Goal: Task Accomplishment & Management: Use online tool/utility

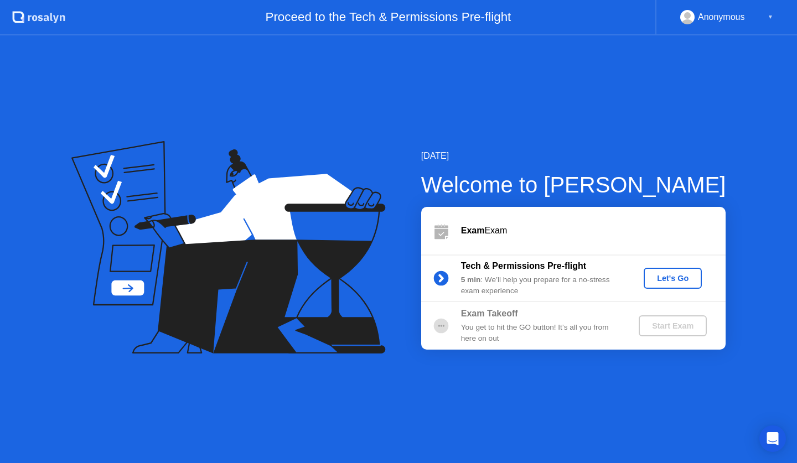
click at [671, 281] on div "Let's Go" at bounding box center [672, 278] width 49 height 9
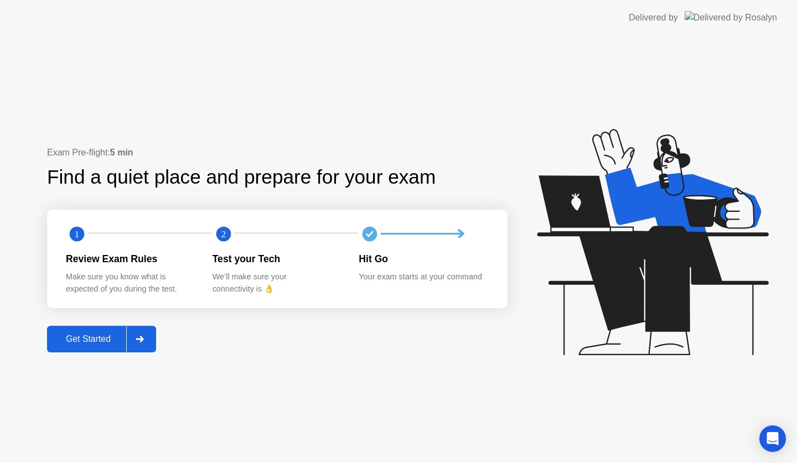
click at [95, 346] on button "Get Started" at bounding box center [101, 339] width 109 height 27
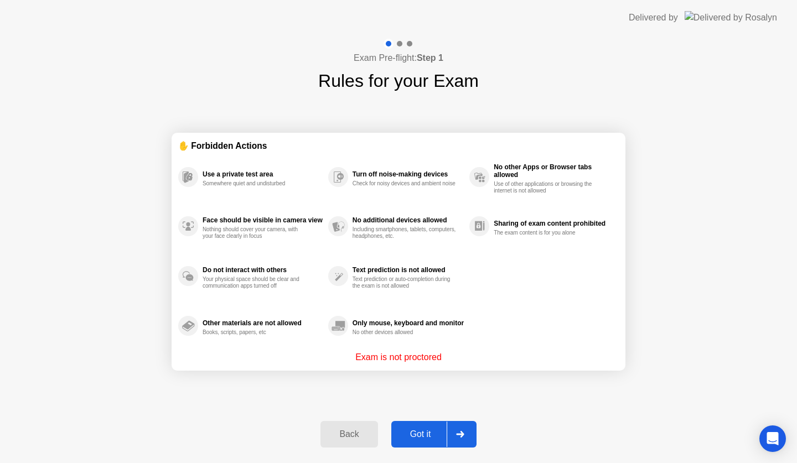
click at [434, 429] on div "Got it" at bounding box center [420, 434] width 52 height 10
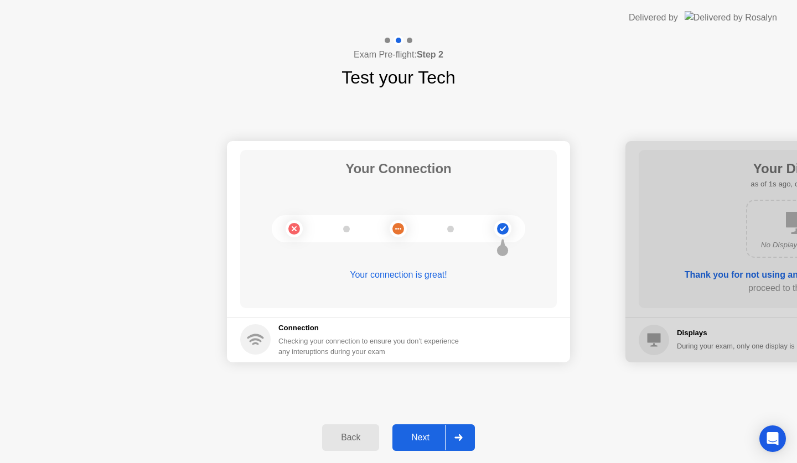
click at [459, 442] on div at bounding box center [458, 437] width 27 height 25
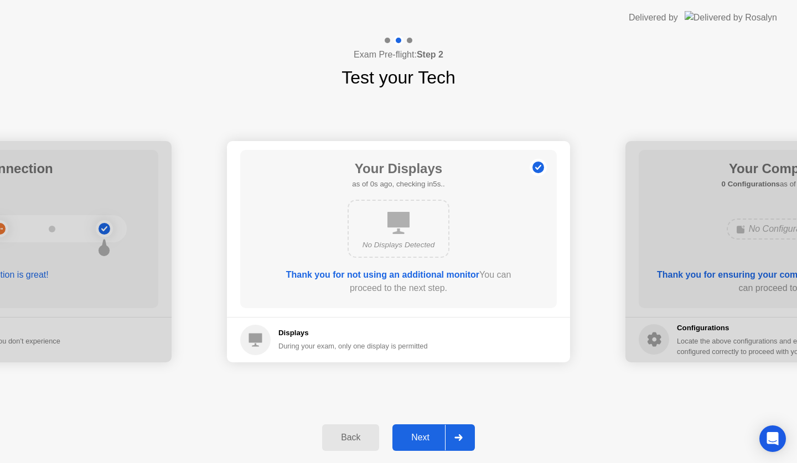
click at [459, 442] on div at bounding box center [458, 437] width 27 height 25
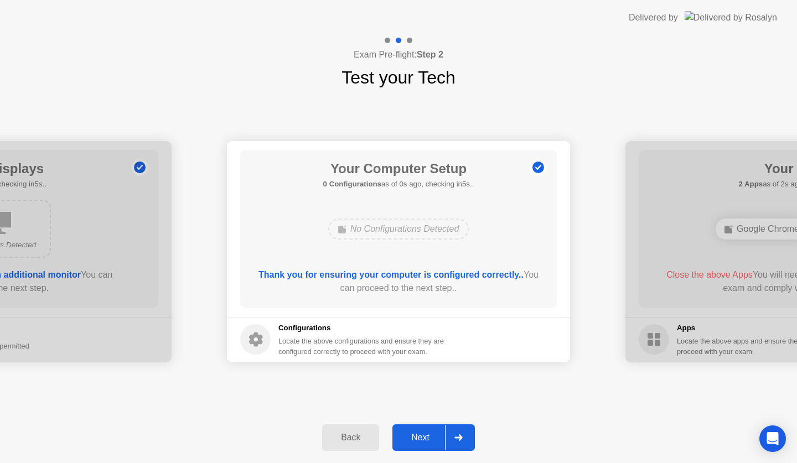
click at [459, 442] on div at bounding box center [458, 437] width 27 height 25
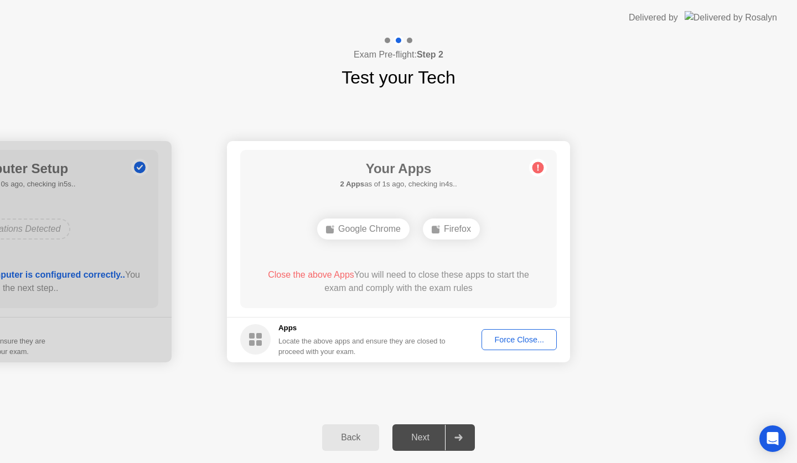
click at [500, 339] on div "Force Close..." at bounding box center [519, 339] width 68 height 9
click at [503, 339] on div "Force Close..." at bounding box center [519, 339] width 68 height 9
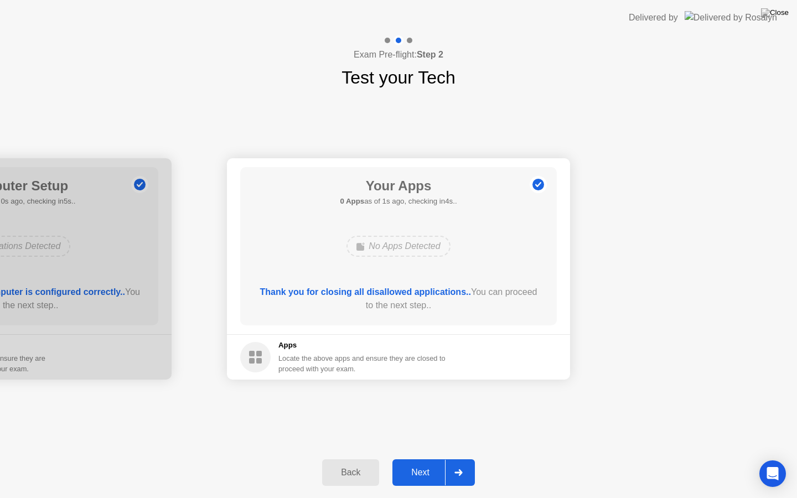
click at [428, 463] on div "Next" at bounding box center [420, 473] width 49 height 10
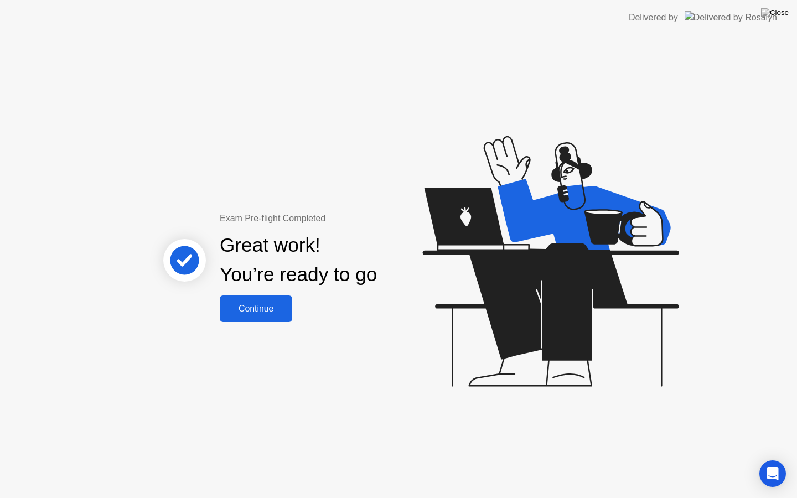
click at [260, 310] on div "Continue" at bounding box center [256, 309] width 66 height 10
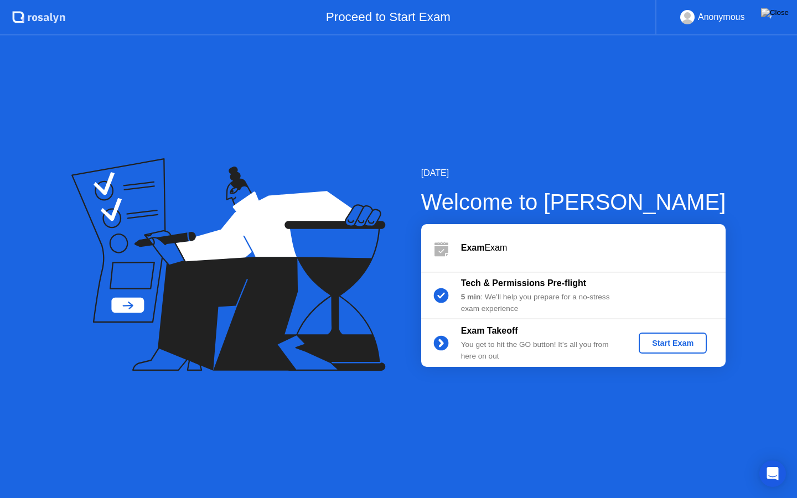
click at [677, 346] on div "Start Exam" at bounding box center [672, 343] width 59 height 9
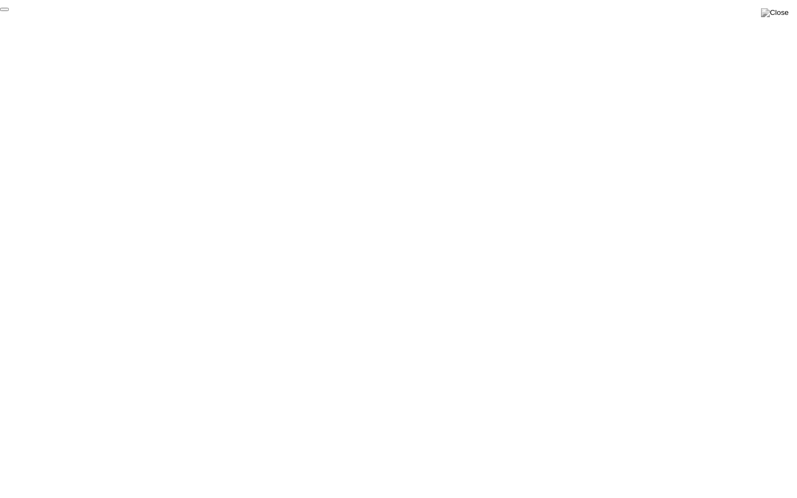
click div "End Proctoring Session"
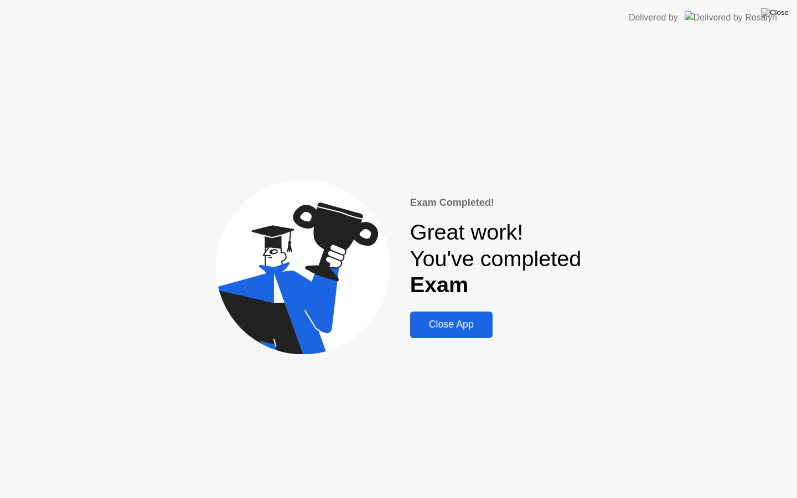
click at [463, 321] on div "Close App" at bounding box center [451, 325] width 76 height 12
